Goal: Information Seeking & Learning: Find specific fact

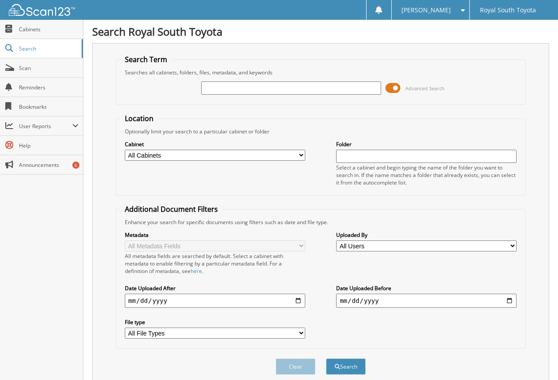
click at [326, 93] on input "text" at bounding box center [291, 88] width 180 height 13
type input "6074802"
click at [326, 359] on button "Search" at bounding box center [346, 367] width 40 height 16
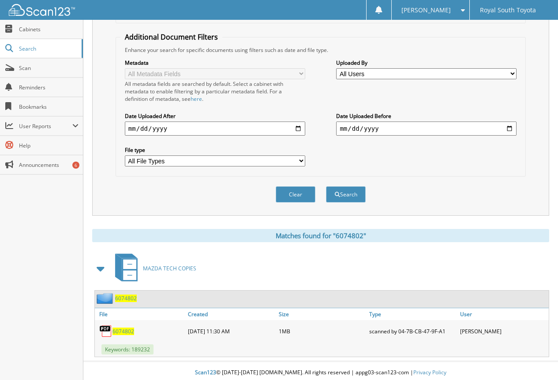
scroll to position [176, 0]
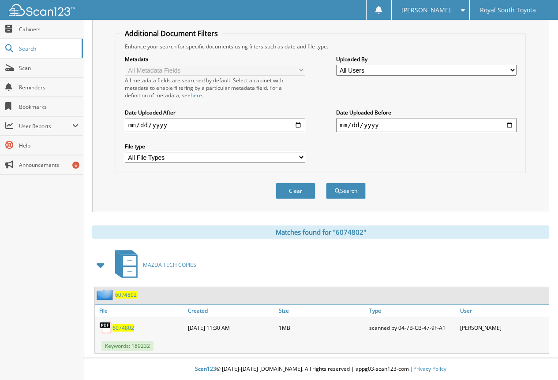
click at [125, 325] on span "6074802" at bounding box center [123, 327] width 22 height 7
